Goal: Information Seeking & Learning: Learn about a topic

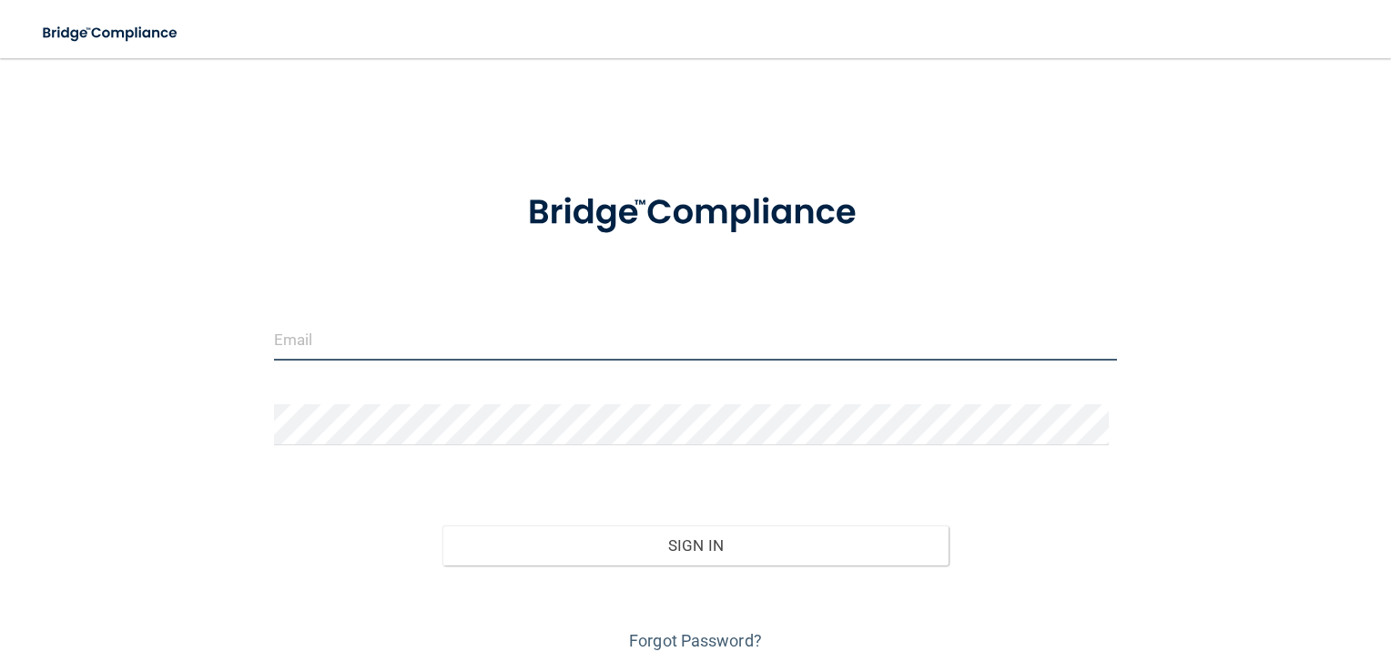
click at [371, 351] on input "email" at bounding box center [696, 339] width 844 height 41
type input "[PERSON_NAME][EMAIL_ADDRESS][DOMAIN_NAME]"
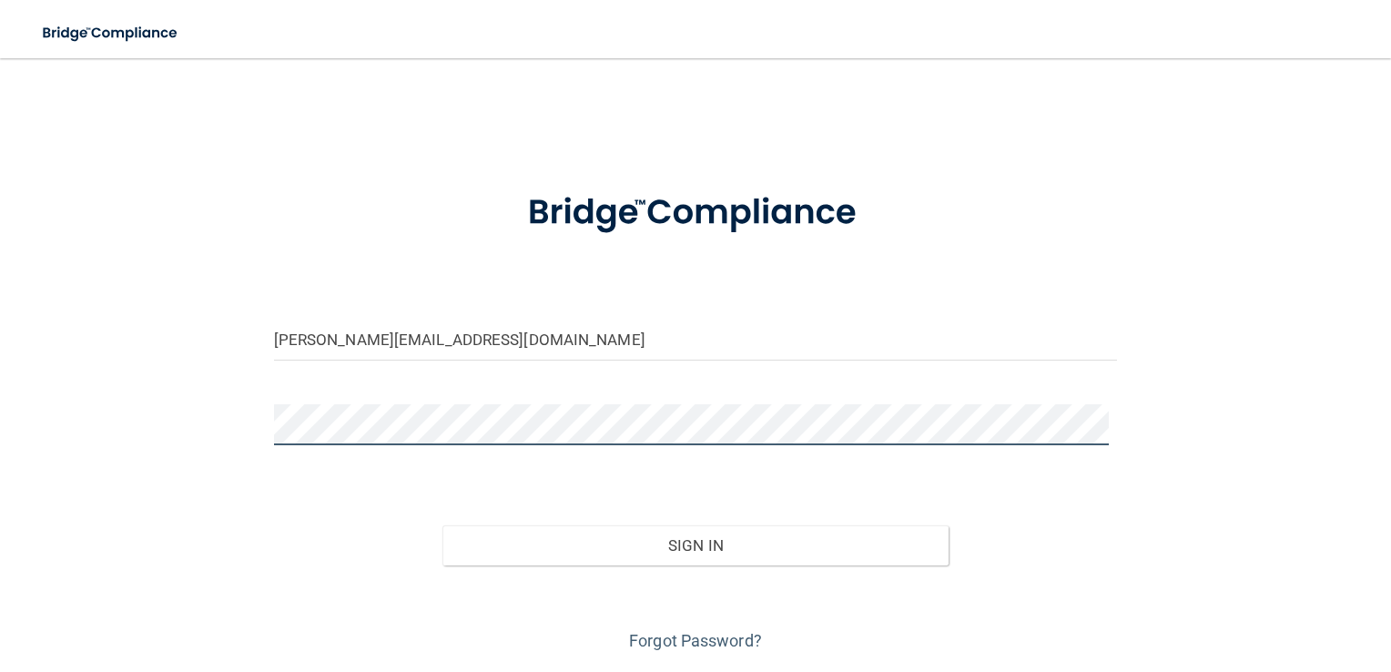
click at [442, 525] on button "Sign In" at bounding box center [695, 545] width 506 height 40
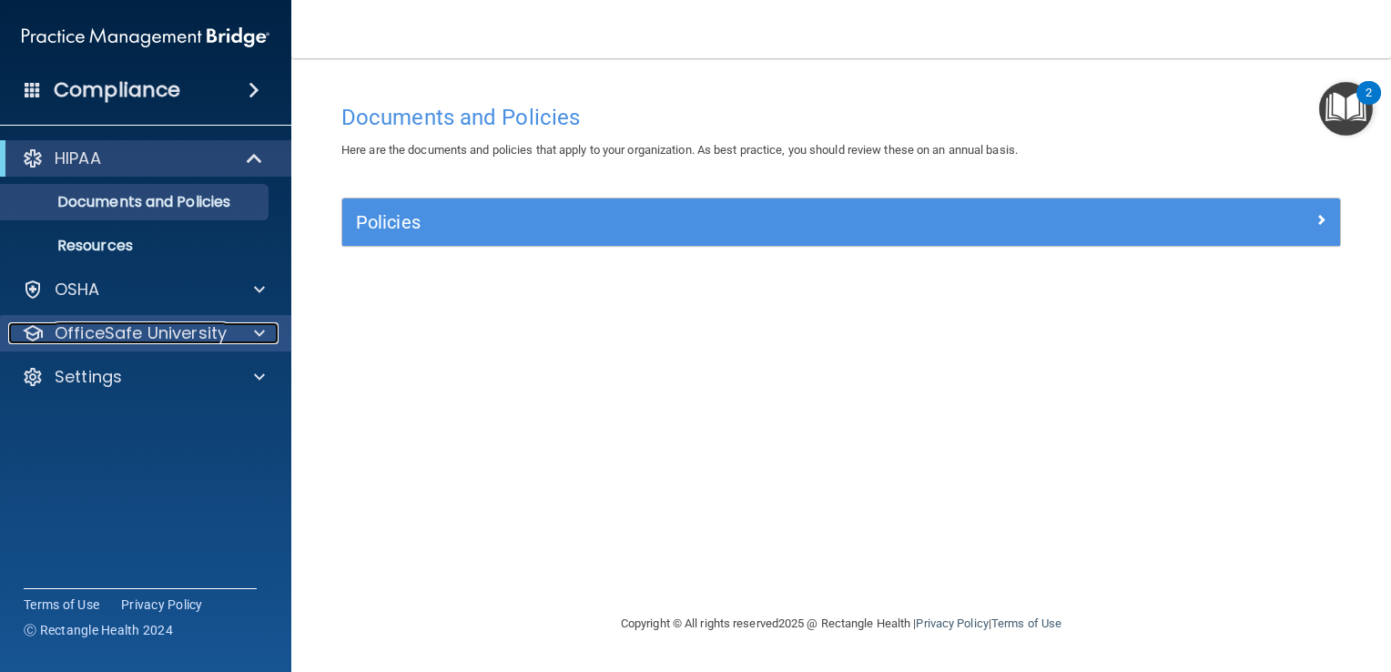
click at [257, 325] on span at bounding box center [259, 333] width 11 height 22
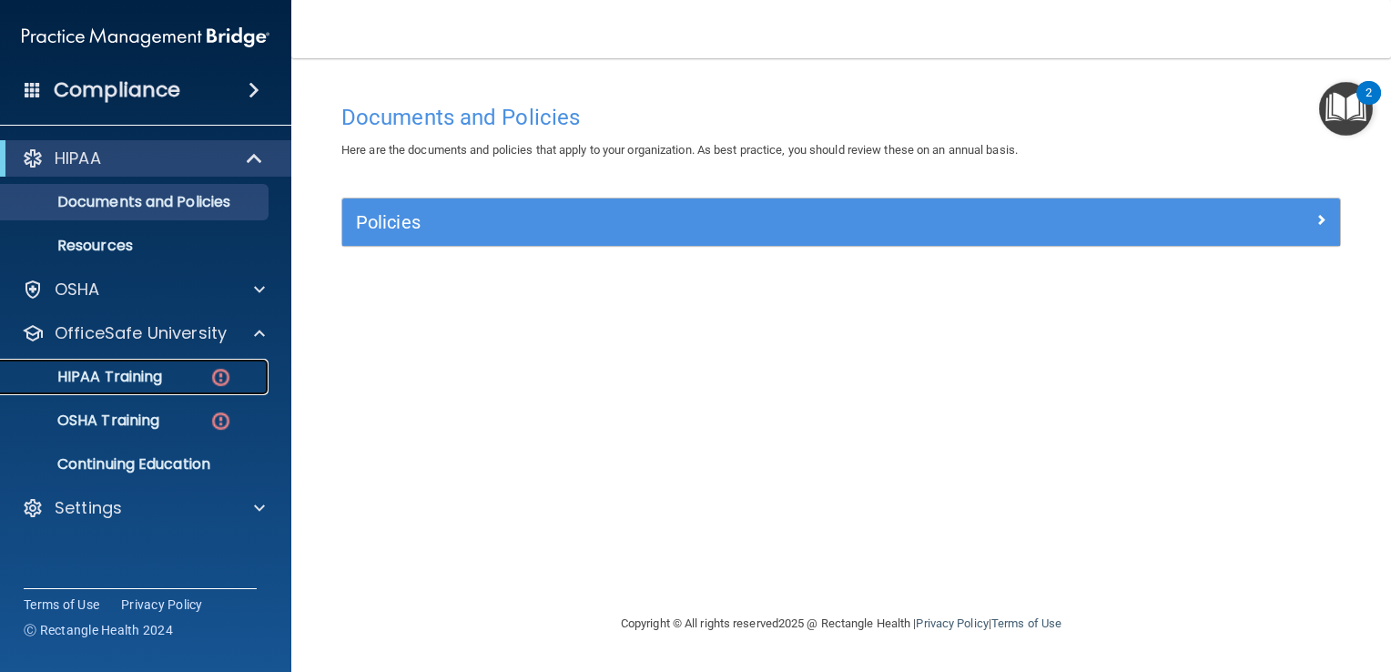
click at [163, 378] on div "HIPAA Training" at bounding box center [136, 377] width 248 height 18
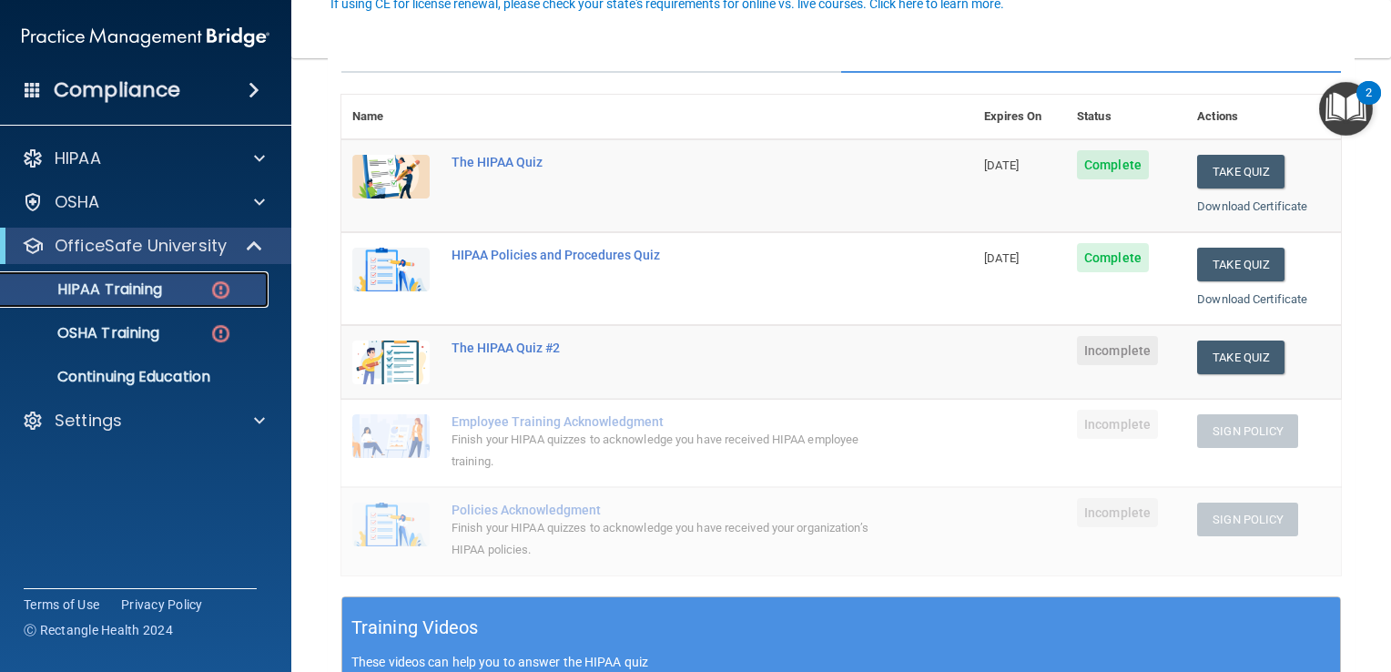
scroll to position [182, 0]
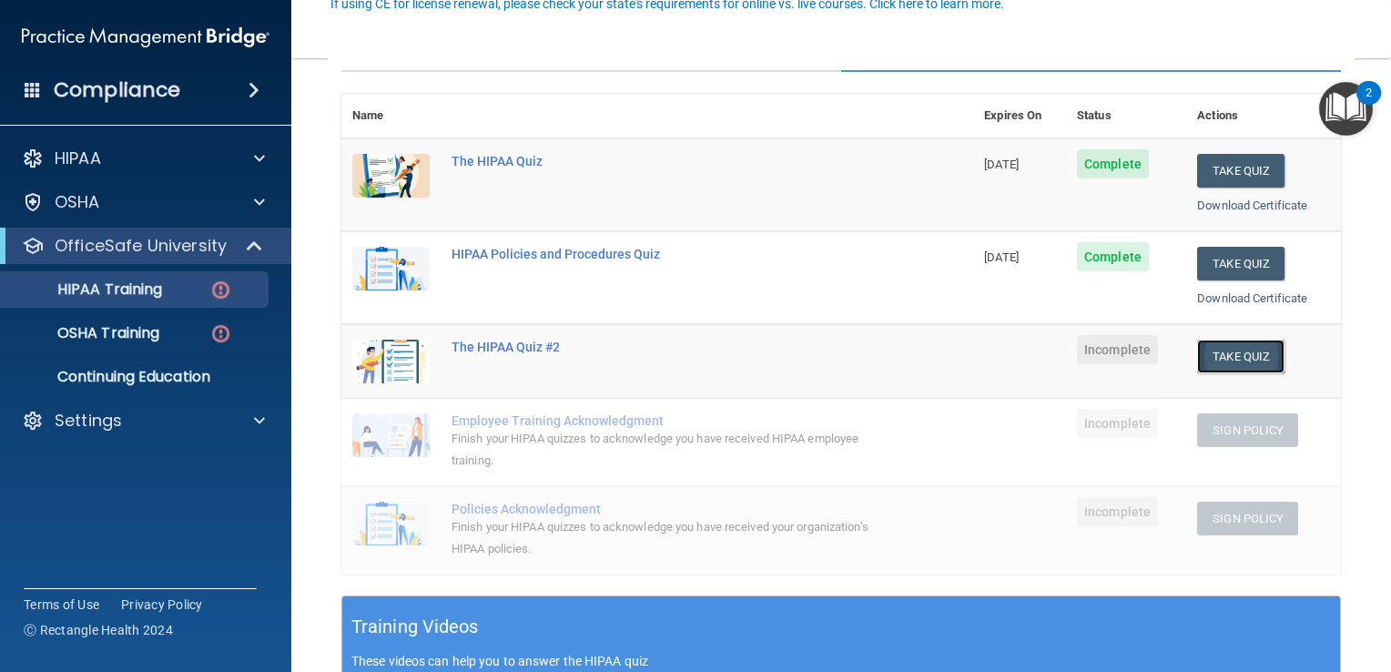
click at [1228, 362] on button "Take Quiz" at bounding box center [1240, 357] width 87 height 34
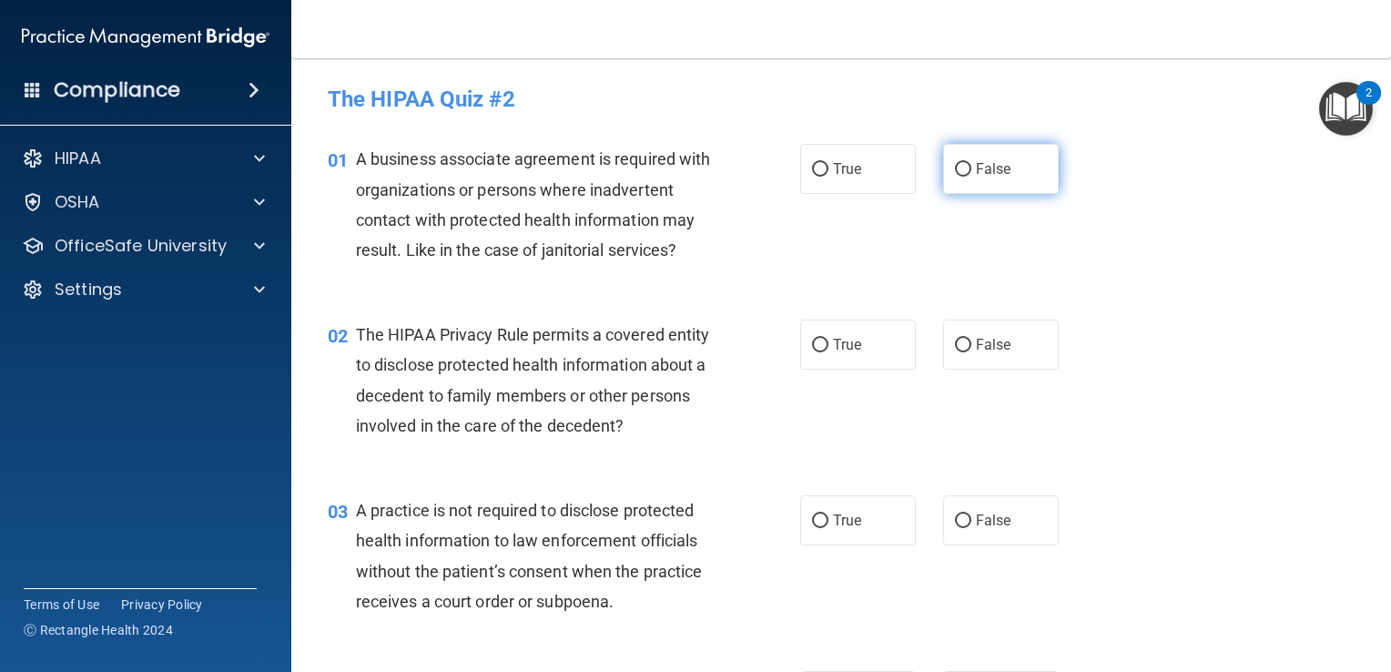
click at [962, 167] on label "False" at bounding box center [1001, 169] width 116 height 50
click at [962, 167] on input "False" at bounding box center [963, 170] width 16 height 14
radio input "true"
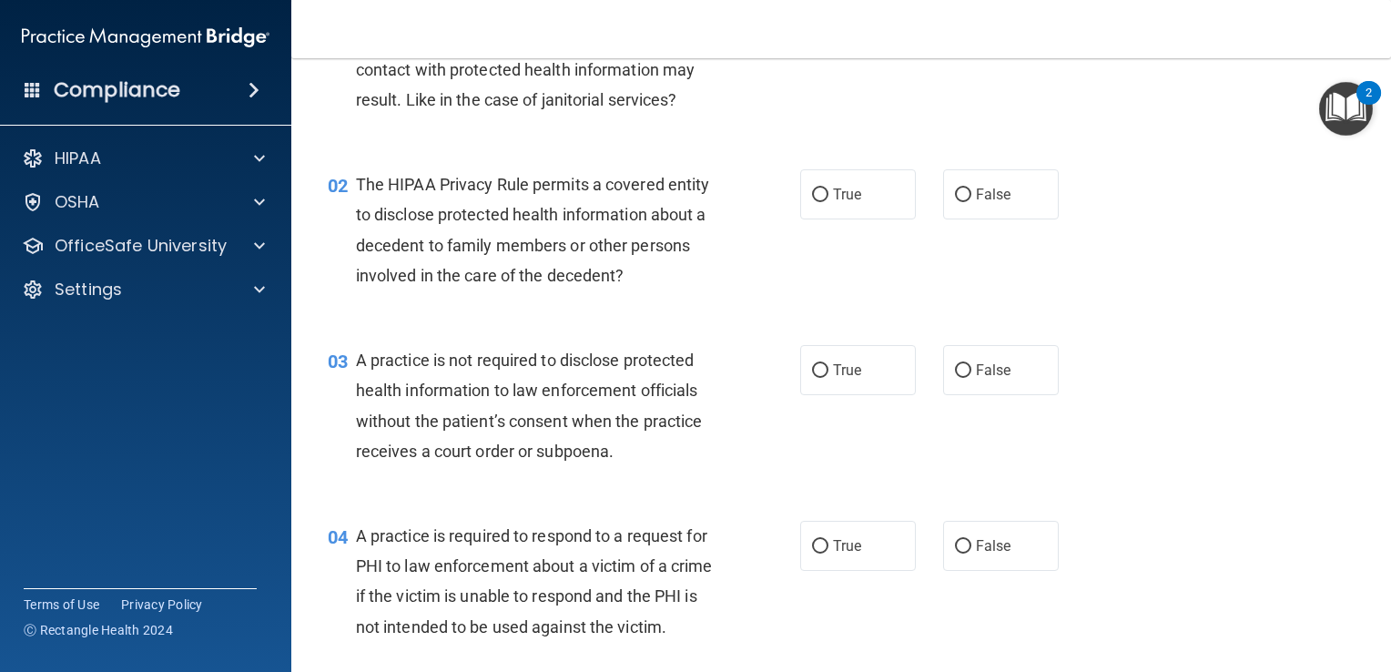
scroll to position [182, 0]
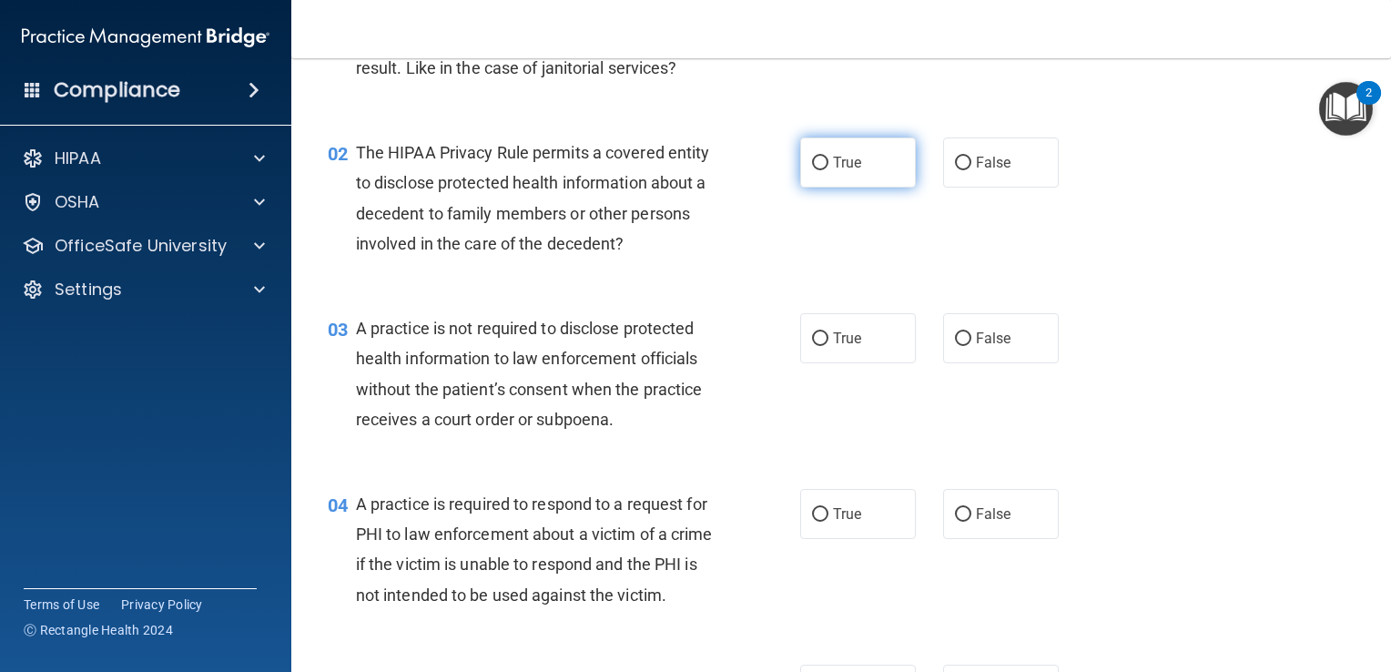
click at [819, 158] on input "True" at bounding box center [820, 164] width 16 height 14
radio input "true"
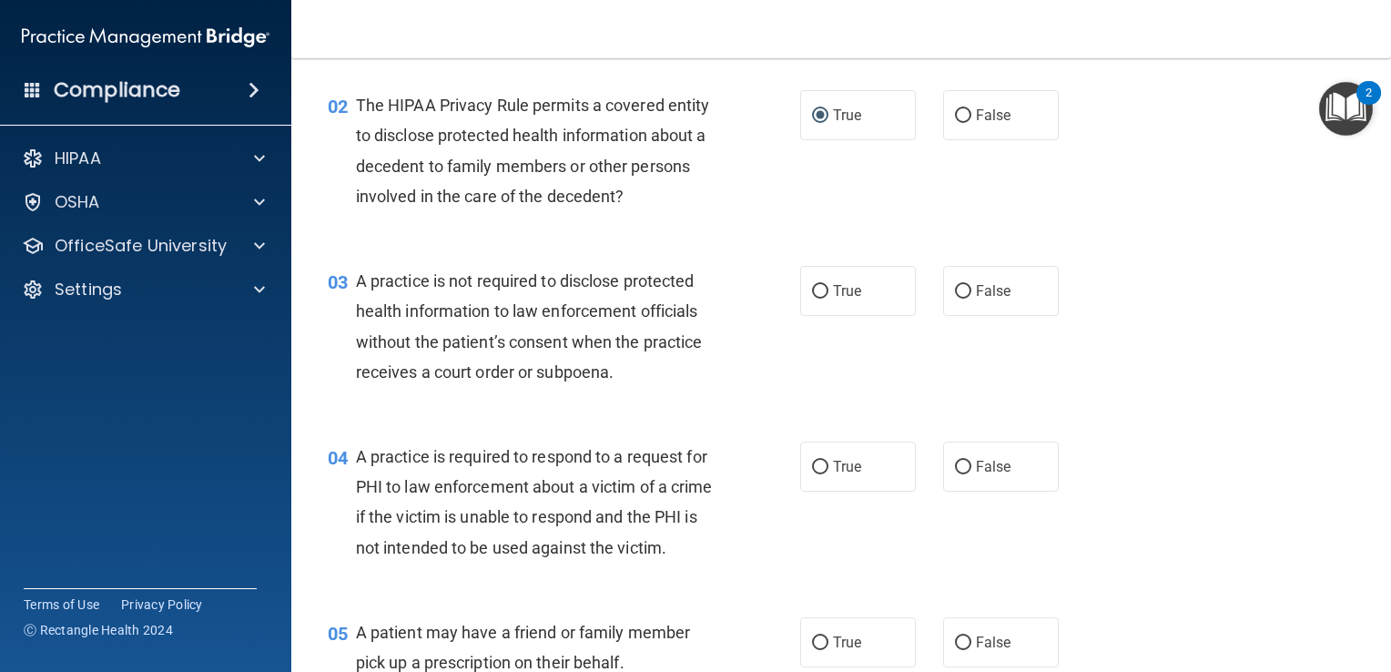
scroll to position [273, 0]
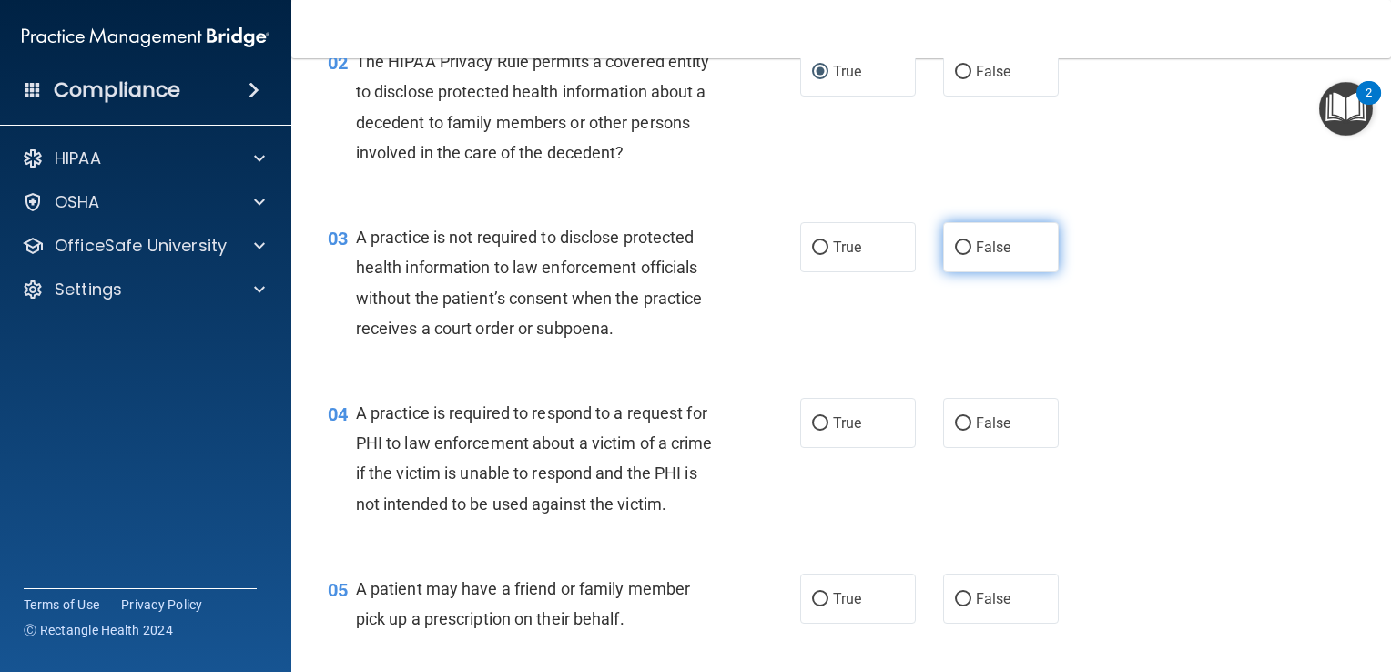
click at [958, 248] on input "False" at bounding box center [963, 248] width 16 height 14
radio input "true"
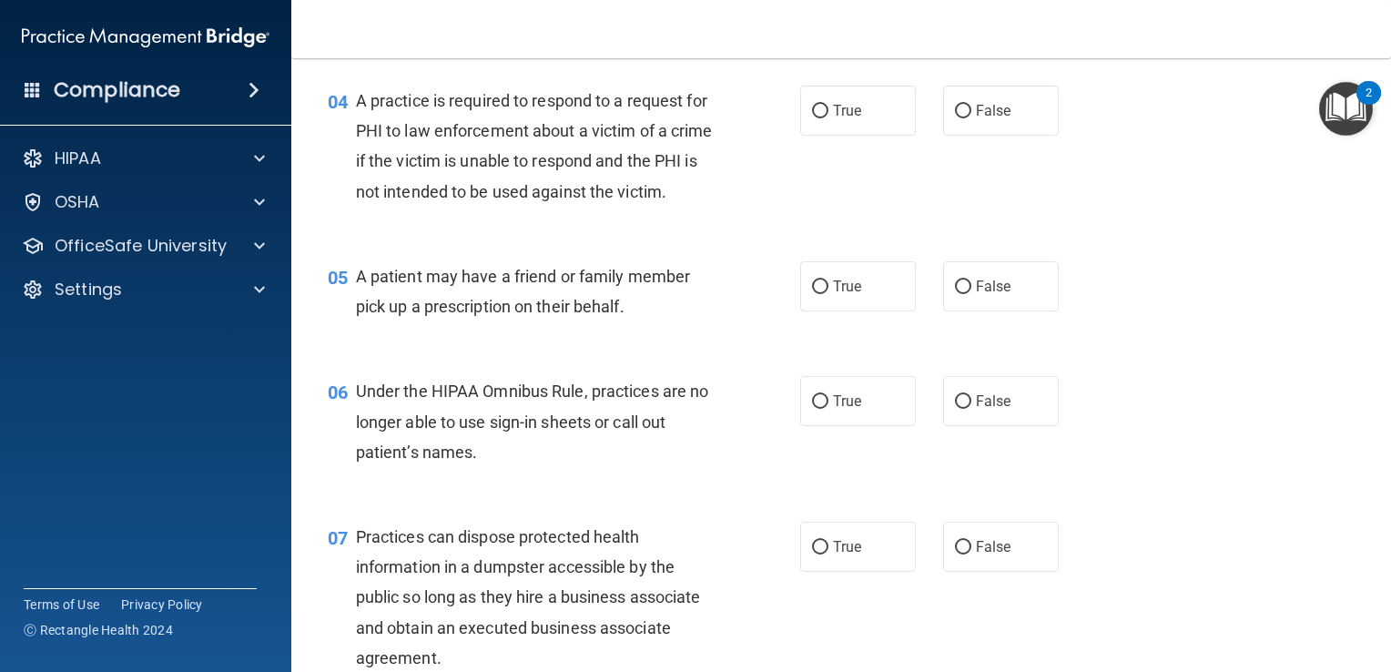
scroll to position [637, 0]
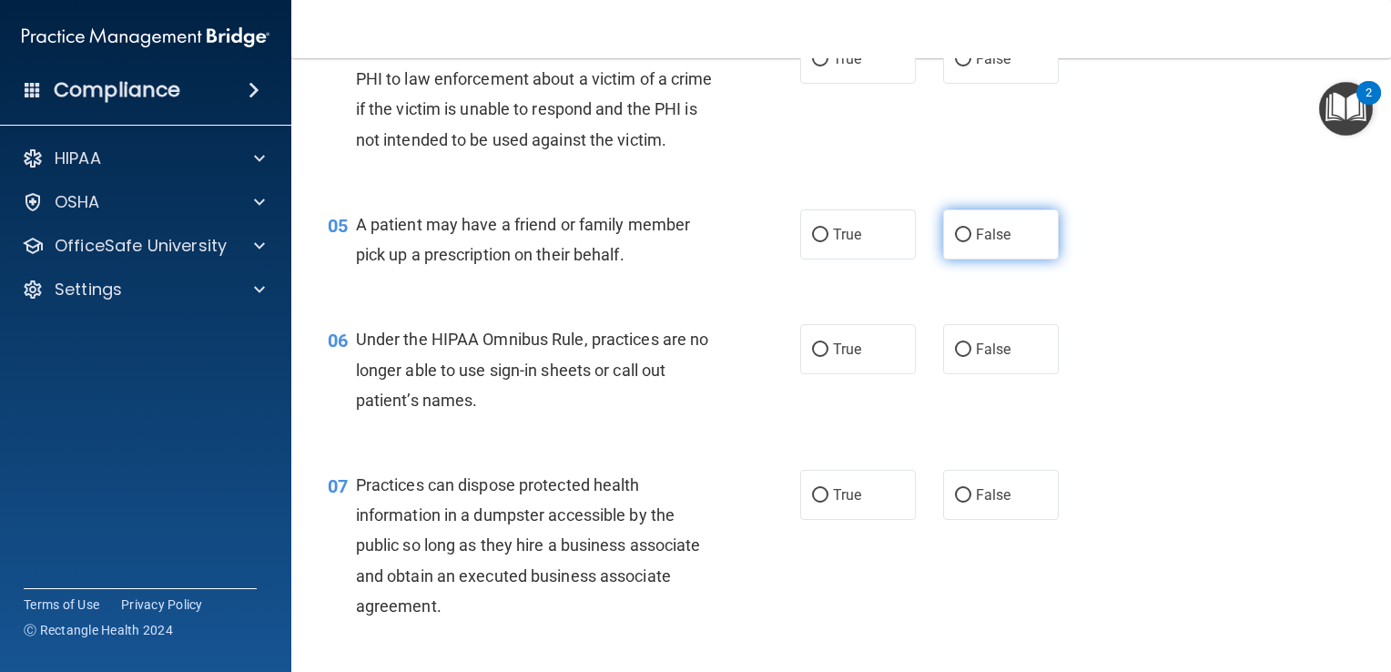
click at [963, 259] on label "False" at bounding box center [1001, 234] width 116 height 50
click at [963, 242] on input "False" at bounding box center [963, 235] width 16 height 14
radio input "true"
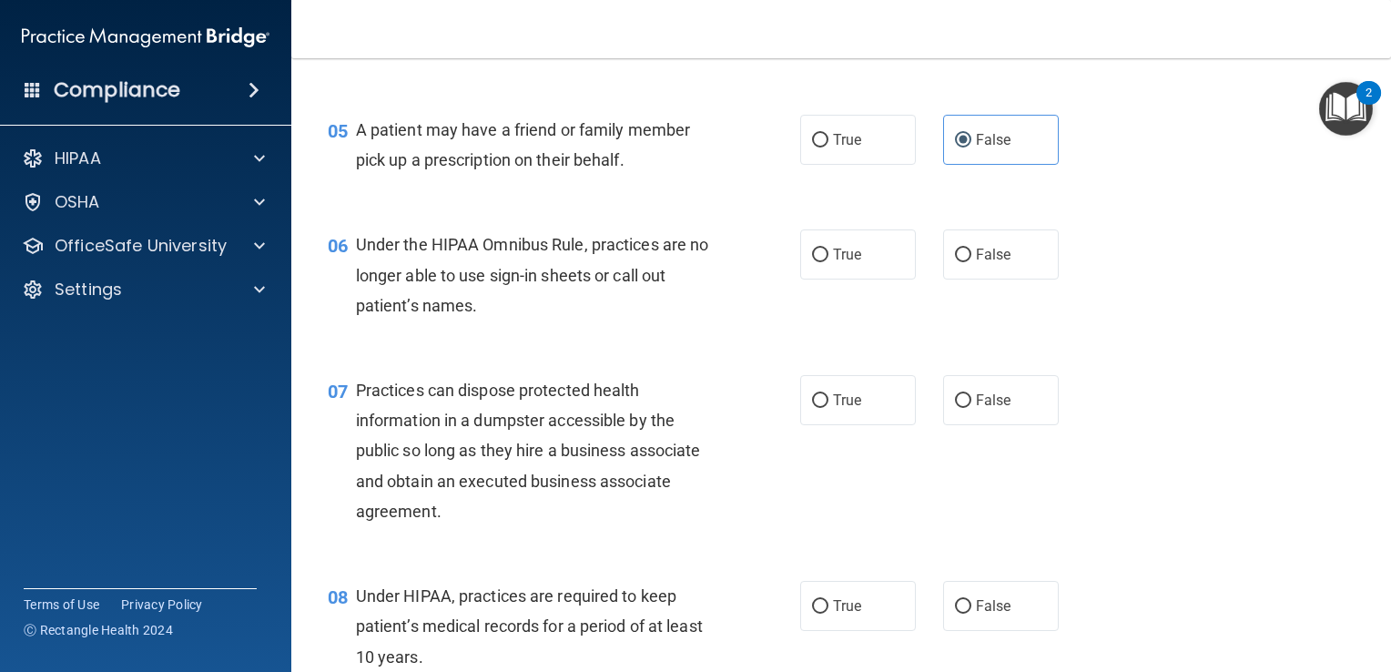
scroll to position [819, 0]
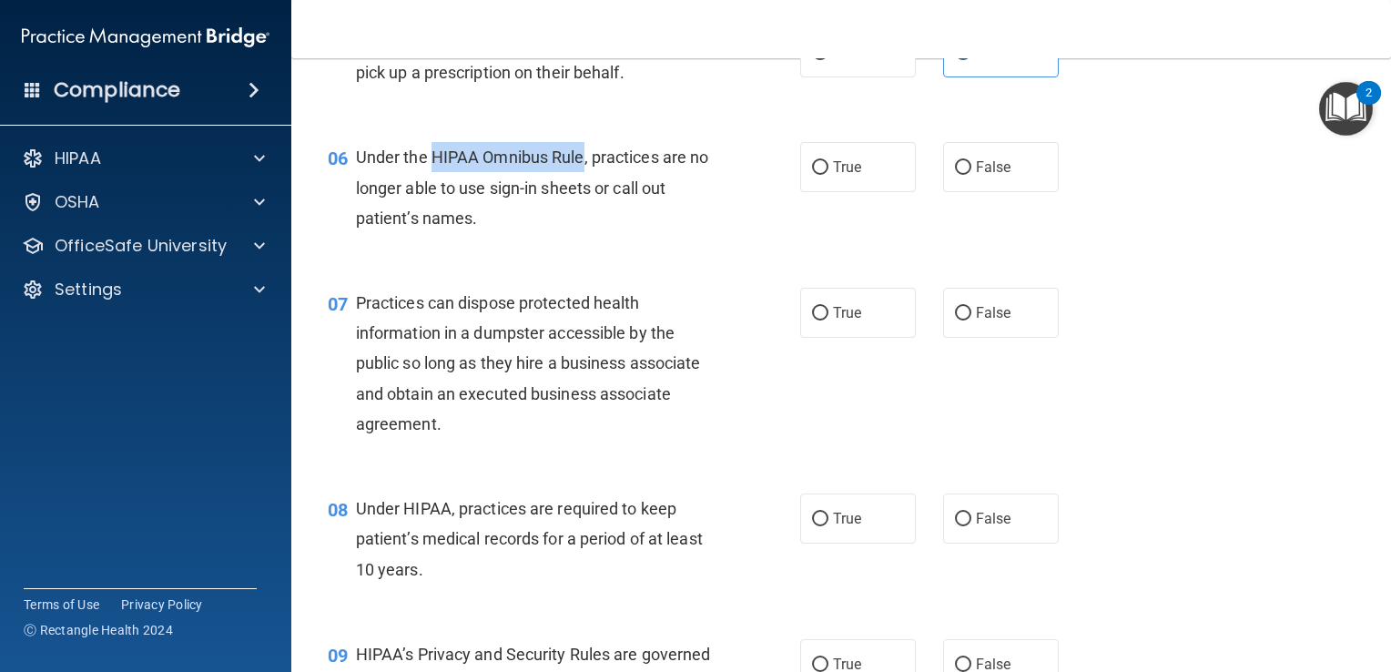
drag, startPoint x: 581, startPoint y: 181, endPoint x: 435, endPoint y: 188, distance: 145.8
click at [435, 188] on span "Under the HIPAA Omnibus Rule, practices are no longer able to use sign-in sheet…" at bounding box center [532, 186] width 353 height 79
copy span "HIPAA Omnibus Rule"
click at [649, 233] on div "Under the HIPAA Omnibus Rule, practices are no longer able to use sign-in sheet…" at bounding box center [543, 187] width 375 height 91
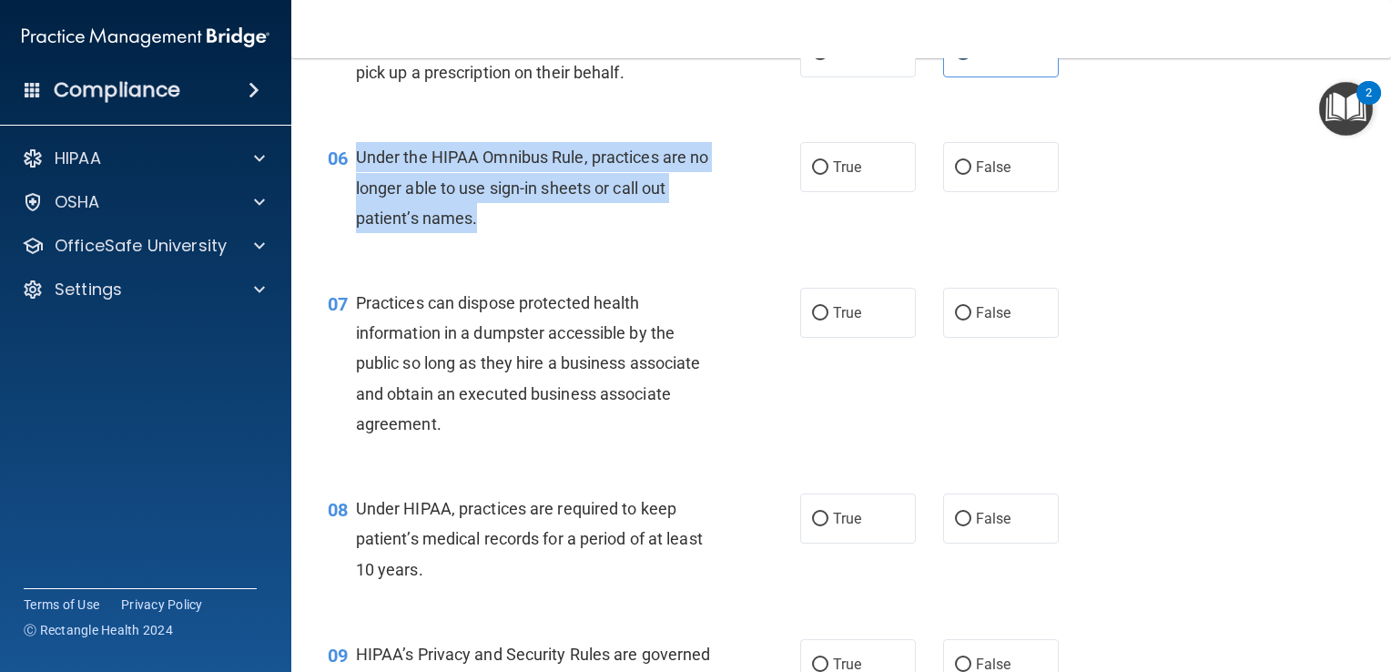
drag, startPoint x: 513, startPoint y: 247, endPoint x: 353, endPoint y: 177, distance: 174.9
click at [353, 177] on div "06 Under the HIPAA Omnibus Rule, practices are no longer able to use sign-in sh…" at bounding box center [563, 192] width 527 height 100
copy div "Under the HIPAA Omnibus Rule, practices are no longer able to use sign-in sheet…"
click at [690, 233] on div "Under the HIPAA Omnibus Rule, practices are no longer able to use sign-in sheet…" at bounding box center [543, 187] width 375 height 91
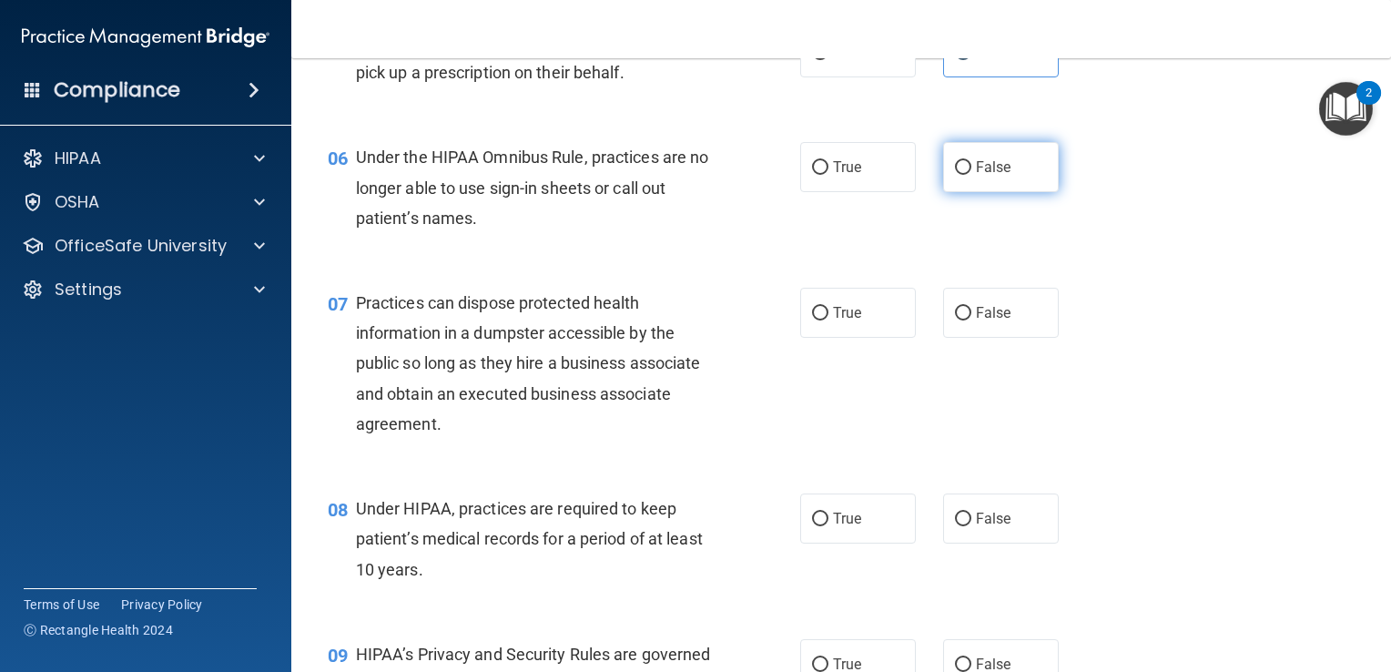
click at [977, 176] on span "False" at bounding box center [993, 166] width 35 height 17
click at [971, 175] on input "False" at bounding box center [963, 168] width 16 height 14
radio input "true"
